Goal: Task Accomplishment & Management: Use online tool/utility

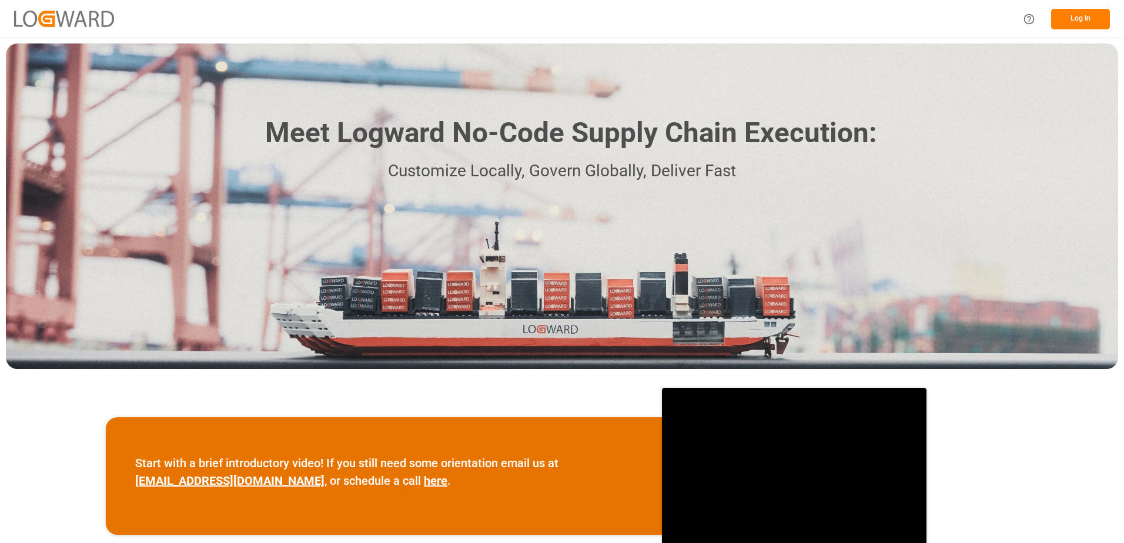
click at [1081, 21] on button "Log In" at bounding box center [1080, 19] width 59 height 21
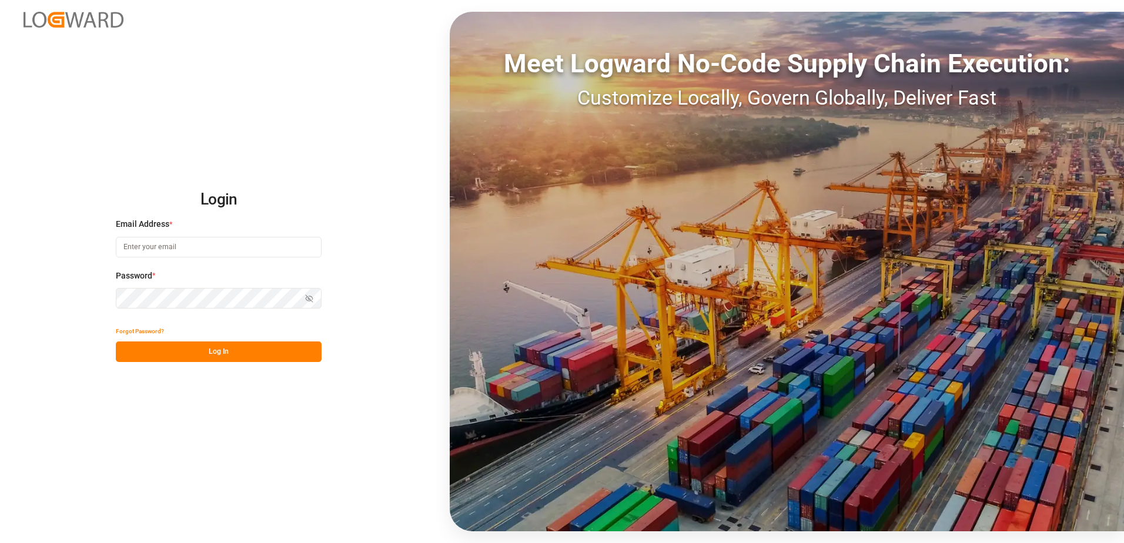
click at [245, 246] on input at bounding box center [219, 247] width 206 height 21
type input "[PERSON_NAME][EMAIL_ADDRESS][DOMAIN_NAME]"
click at [220, 353] on button "Log In" at bounding box center [219, 352] width 206 height 21
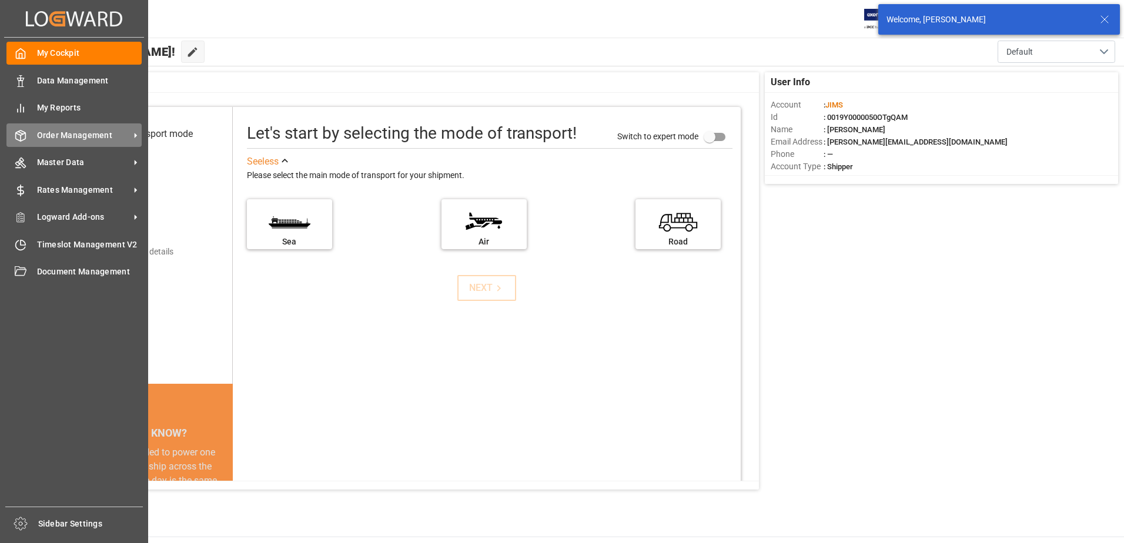
click at [82, 135] on span "Order Management" at bounding box center [83, 135] width 93 height 12
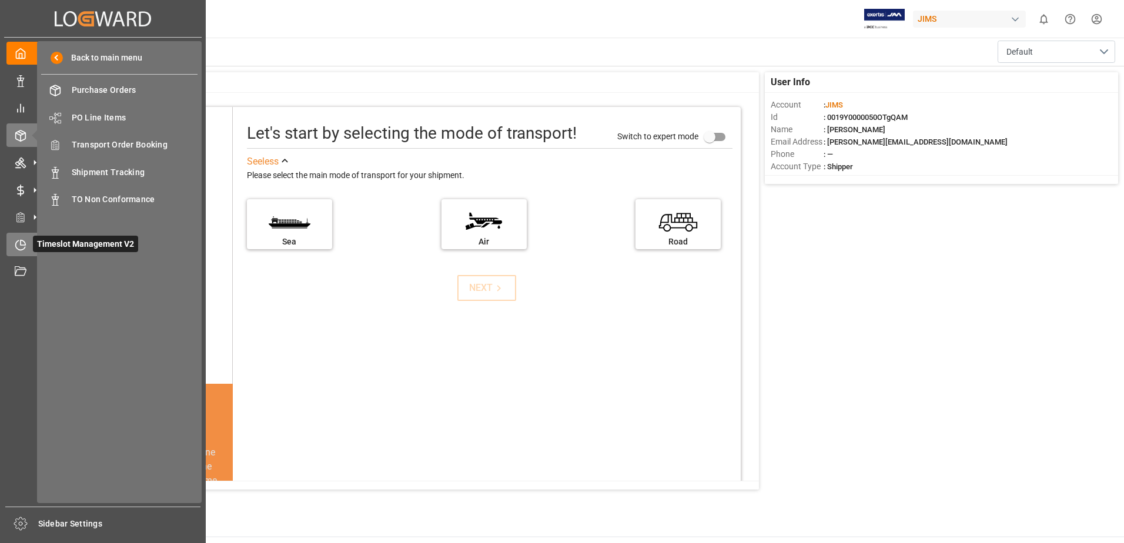
click at [27, 240] on div "Timeslot Management V2 Timeslot Management V2" at bounding box center [102, 244] width 193 height 23
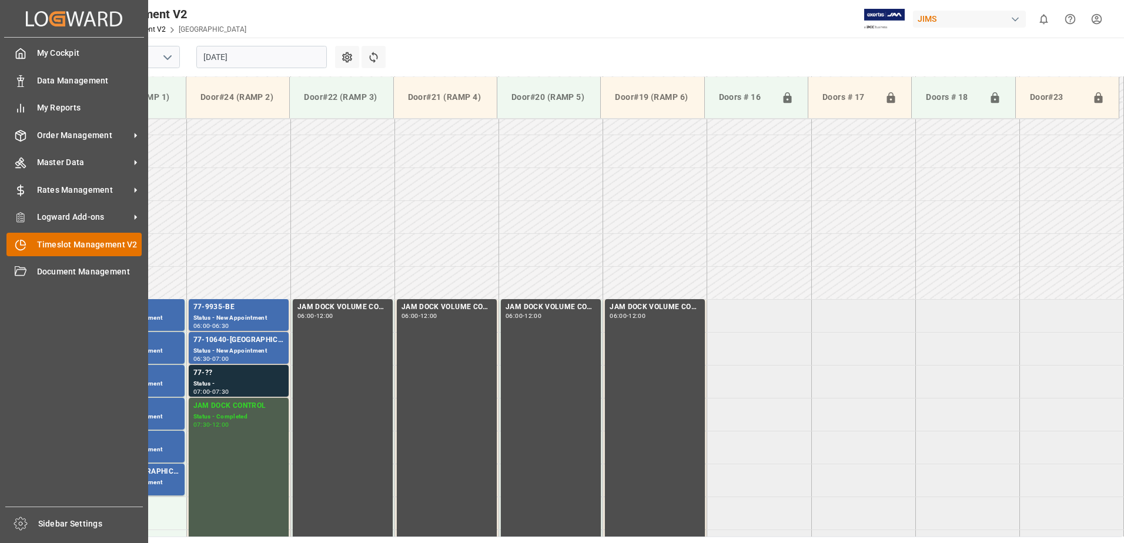
scroll to position [322, 0]
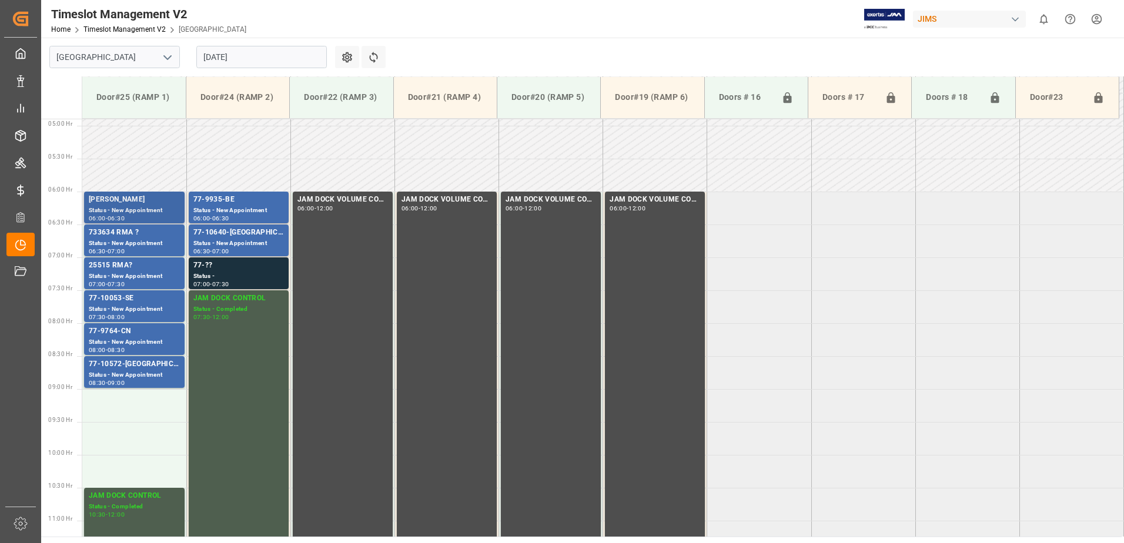
click at [158, 202] on div "[PERSON_NAME]" at bounding box center [134, 200] width 91 height 12
click at [151, 240] on div "Status - New Appointment" at bounding box center [134, 244] width 91 height 10
click at [148, 265] on div "25515 RMA?" at bounding box center [134, 266] width 91 height 12
click at [144, 300] on div "77-10053-SE" at bounding box center [134, 299] width 91 height 12
click at [147, 338] on div "Status - New Appointment" at bounding box center [134, 343] width 91 height 10
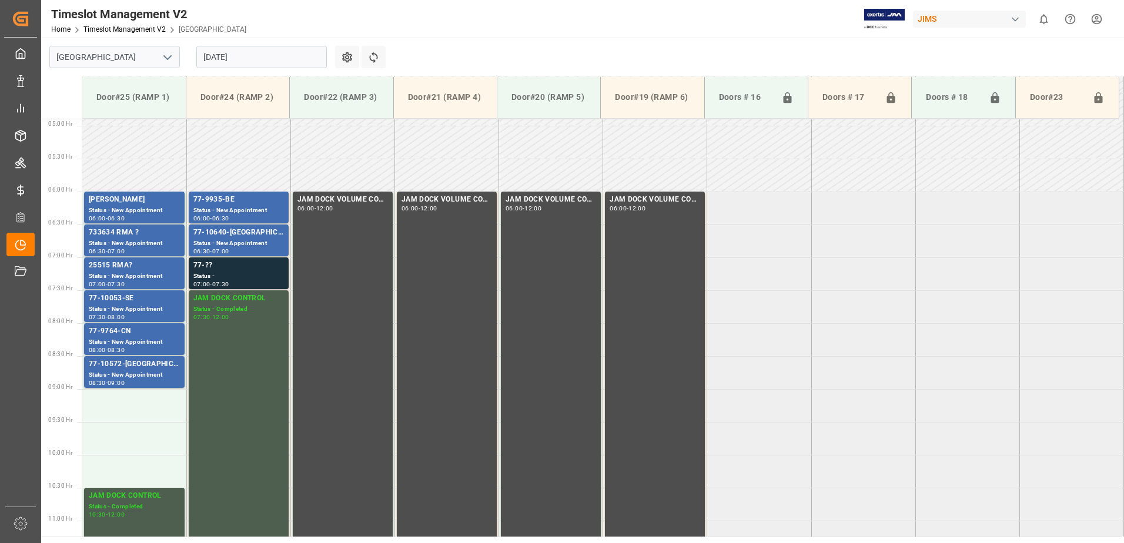
click at [151, 369] on div "77-10572-[GEOGRAPHIC_DATA]" at bounding box center [134, 365] width 91 height 12
click at [270, 209] on div "Status - New Appointment" at bounding box center [238, 211] width 91 height 10
click at [266, 237] on div "77-10640-[GEOGRAPHIC_DATA]" at bounding box center [238, 233] width 91 height 12
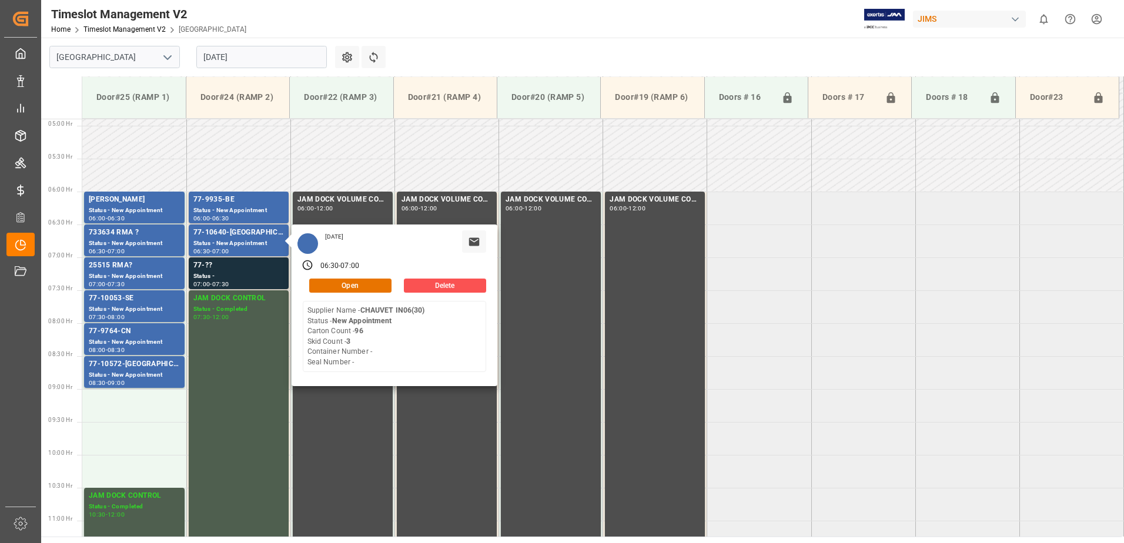
click at [269, 56] on input "[DATE]" at bounding box center [261, 57] width 131 height 22
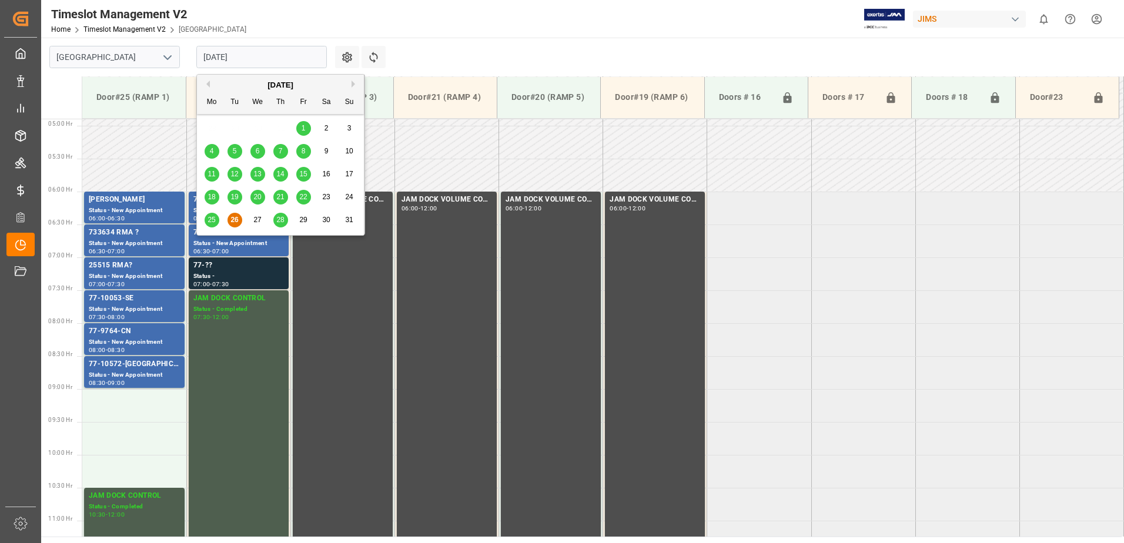
click at [279, 216] on span "28" at bounding box center [280, 220] width 8 height 8
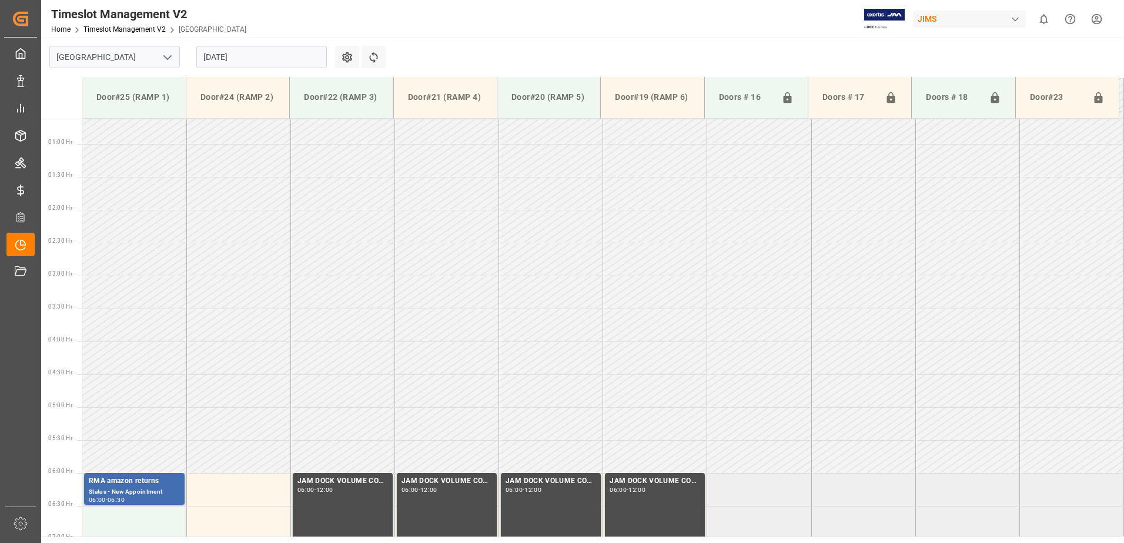
scroll to position [28, 0]
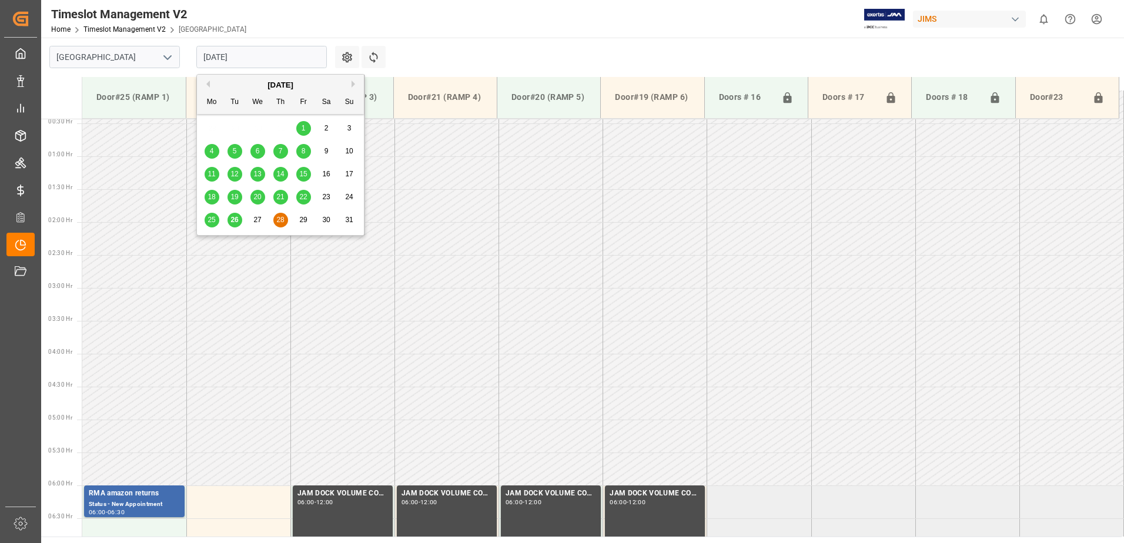
click at [263, 54] on input "[DATE]" at bounding box center [261, 57] width 131 height 22
click at [231, 221] on span "26" at bounding box center [234, 220] width 8 height 8
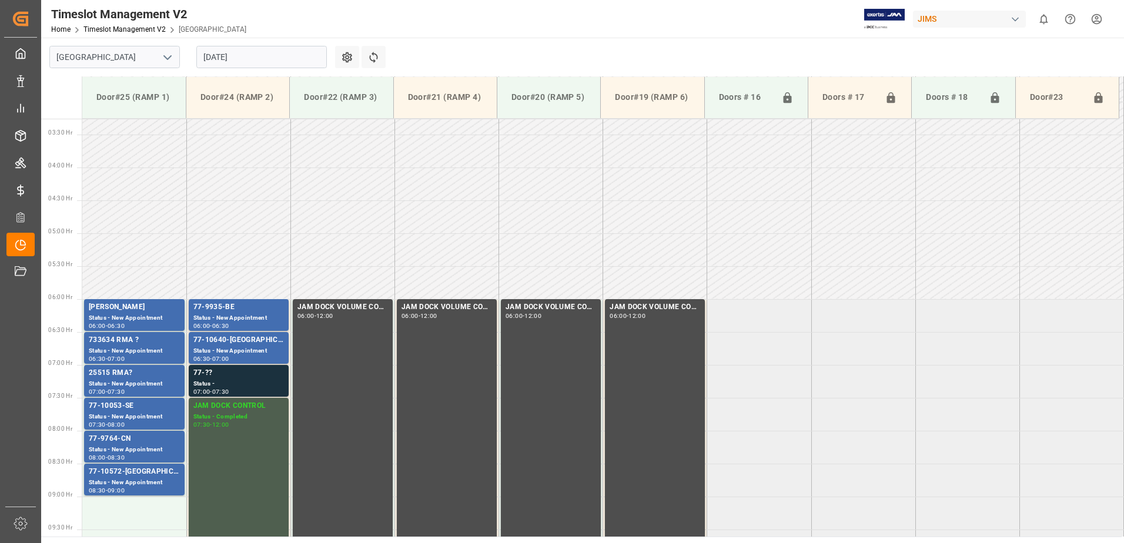
scroll to position [322, 0]
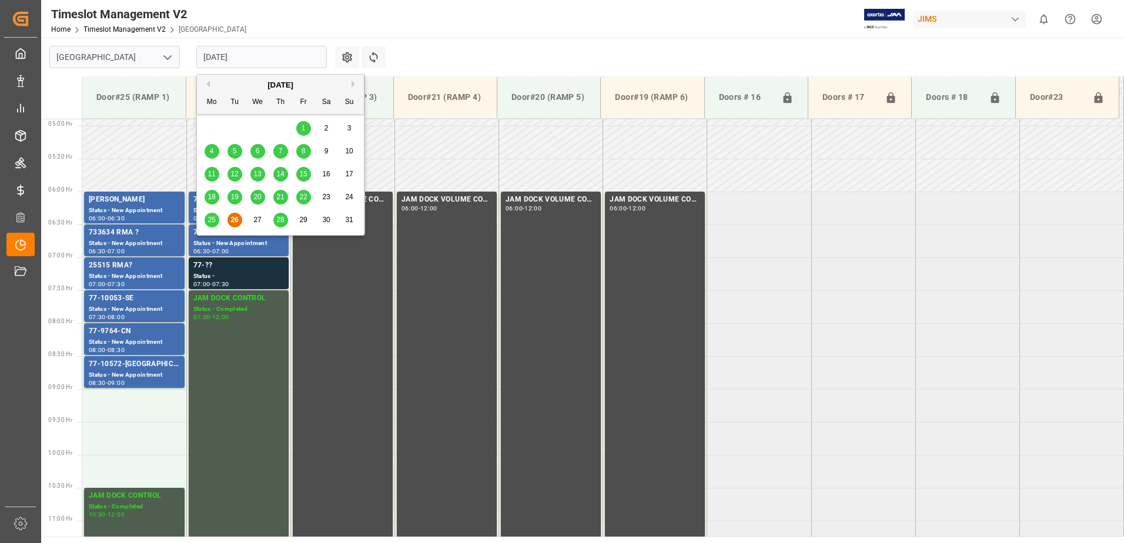
click at [261, 57] on input "[DATE]" at bounding box center [261, 57] width 131 height 22
